Goal: Find specific page/section

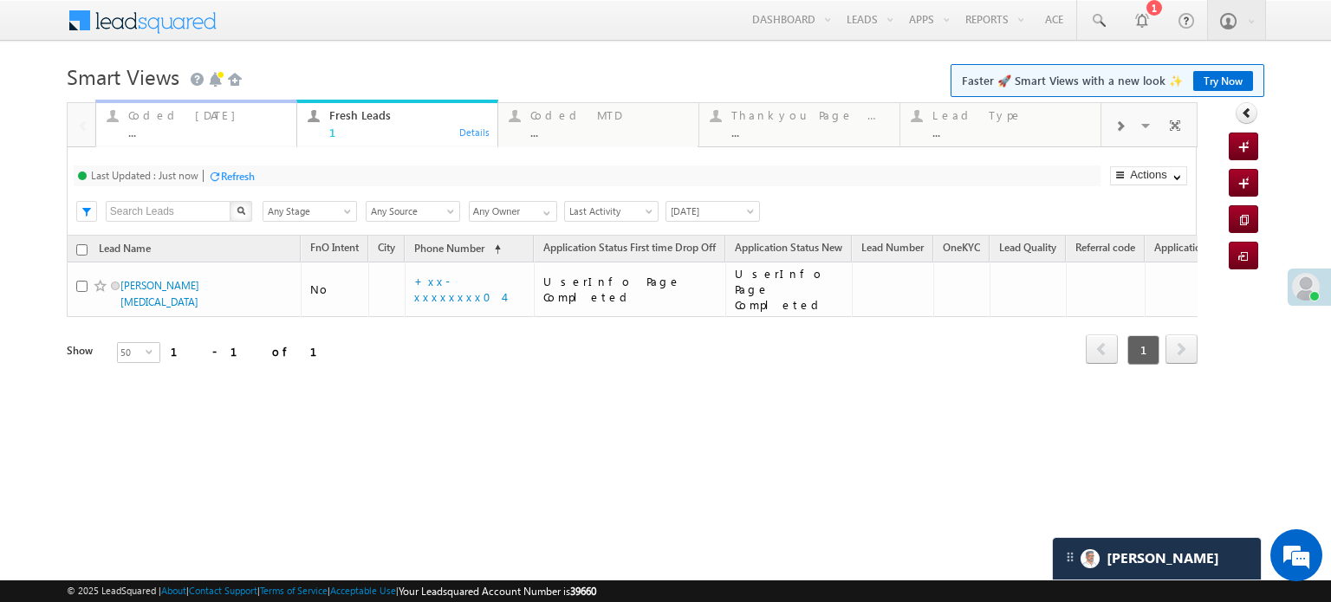
click at [223, 127] on div "..." at bounding box center [207, 132] width 158 height 13
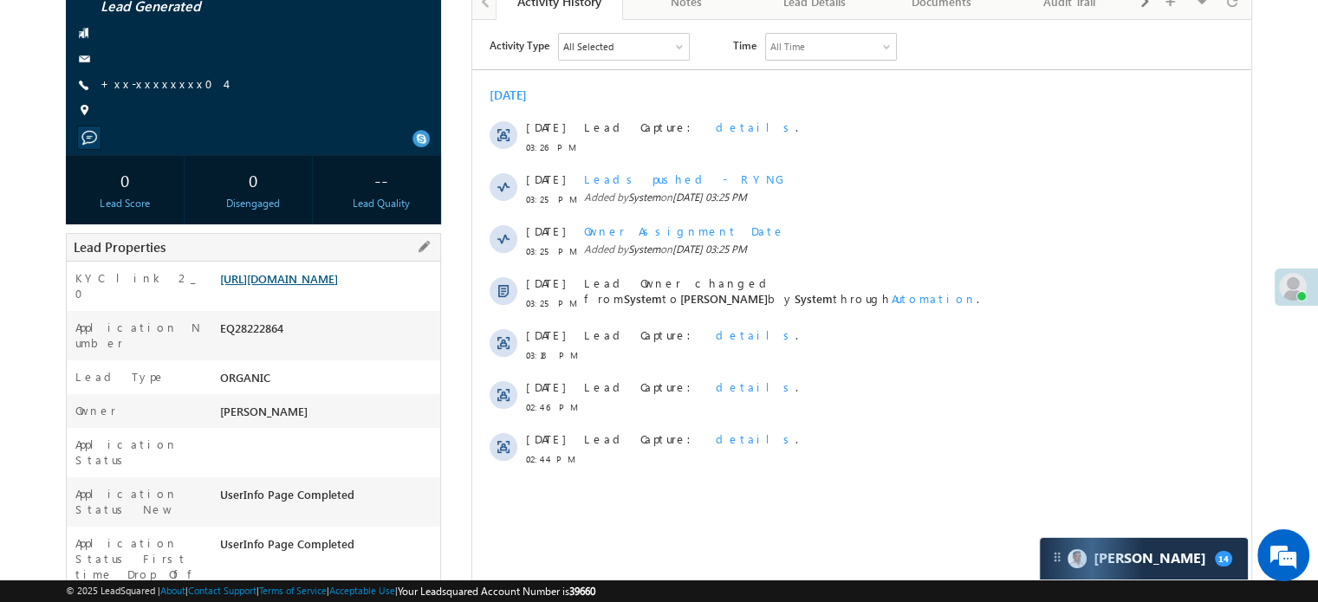
click at [315, 281] on link "[URL][DOMAIN_NAME]" at bounding box center [279, 278] width 118 height 15
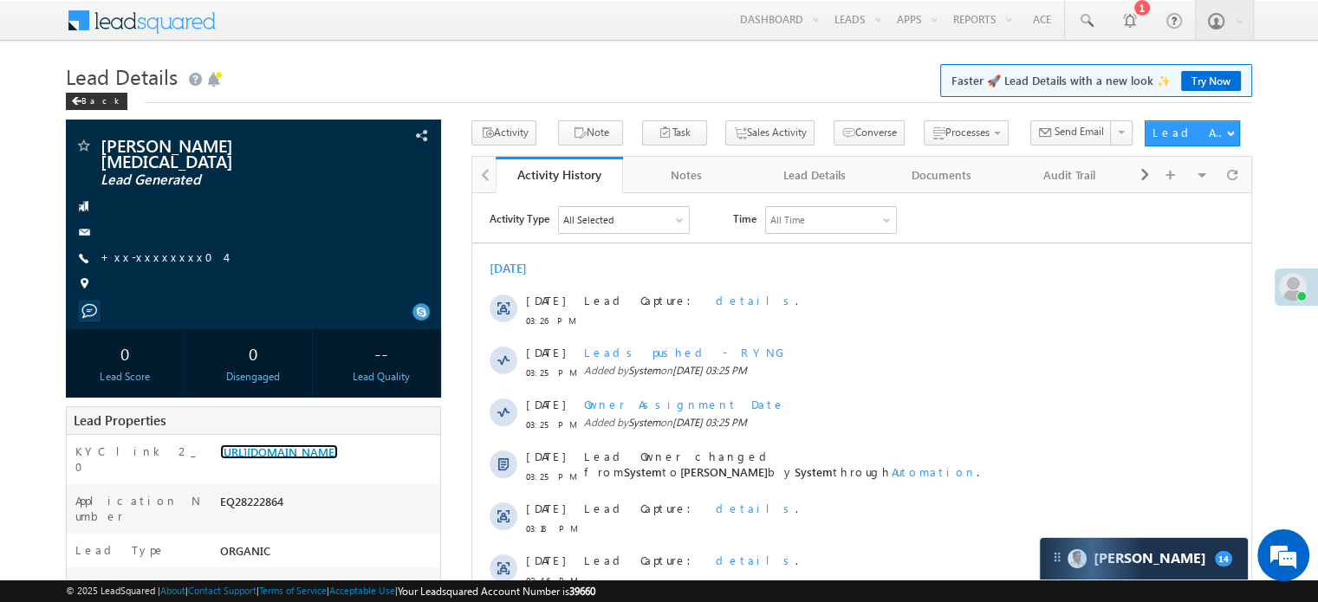
scroll to position [8046, 0]
